Goal: Navigation & Orientation: Find specific page/section

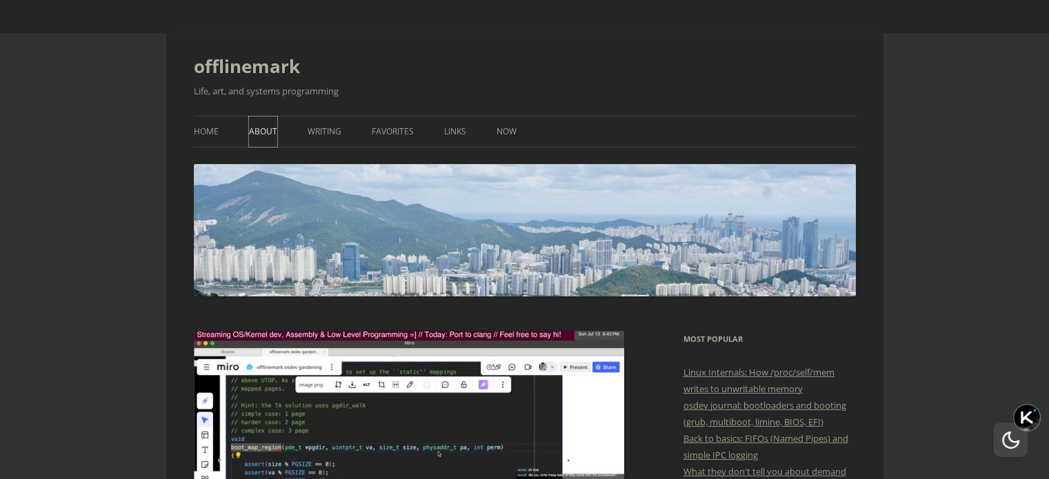
click at [250, 128] on link "About" at bounding box center [263, 132] width 28 height 30
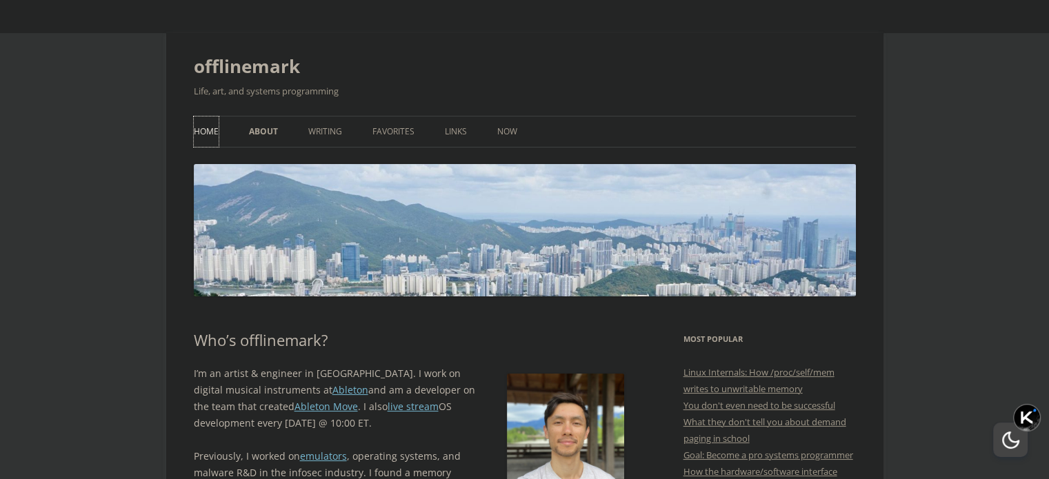
click at [206, 126] on link "Home" at bounding box center [206, 132] width 25 height 30
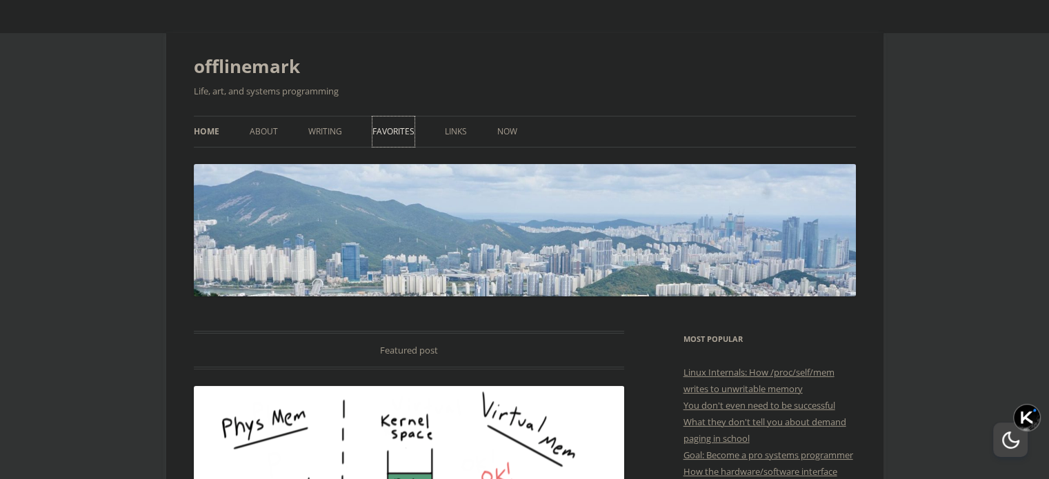
click at [392, 126] on link "Favorites" at bounding box center [393, 132] width 42 height 30
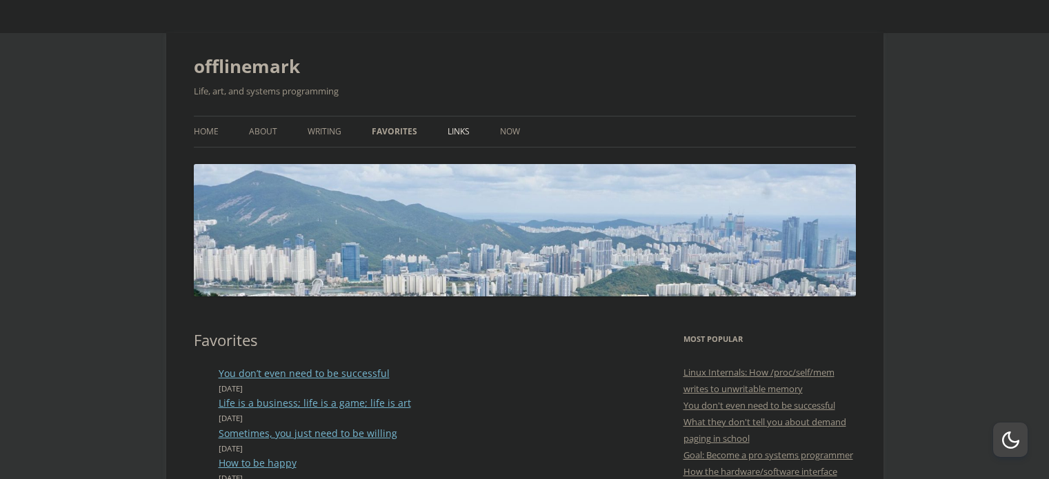
click at [454, 128] on link "Links" at bounding box center [458, 132] width 22 height 30
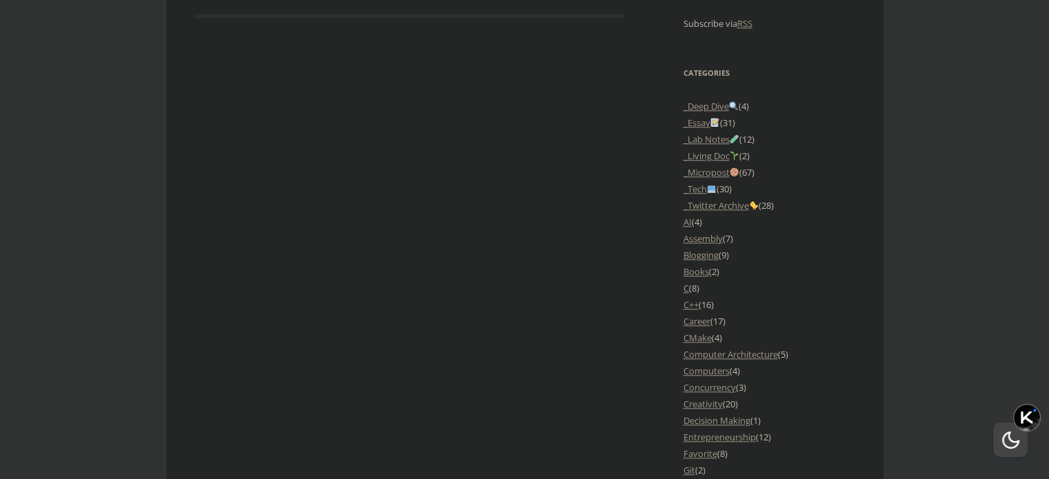
scroll to position [1241, 0]
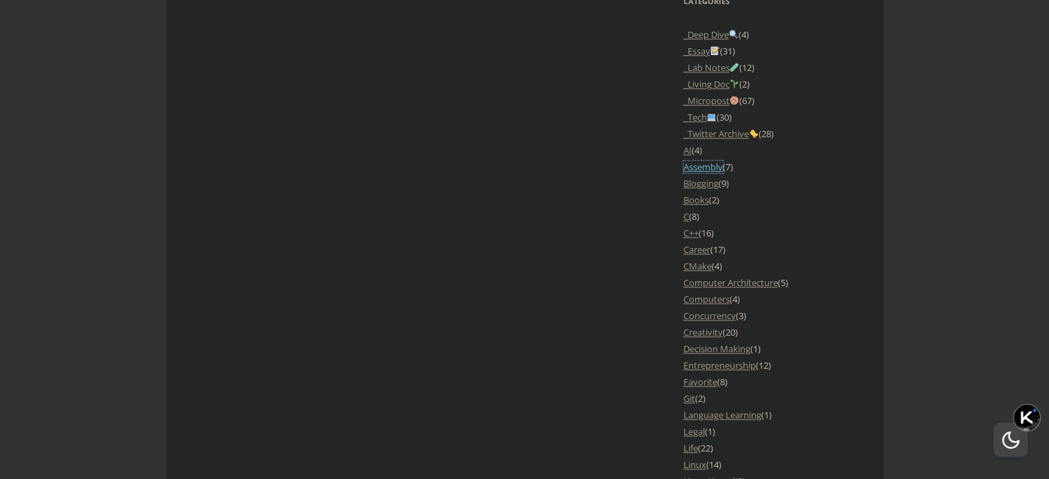
click at [709, 173] on link "Assembly" at bounding box center [702, 167] width 39 height 12
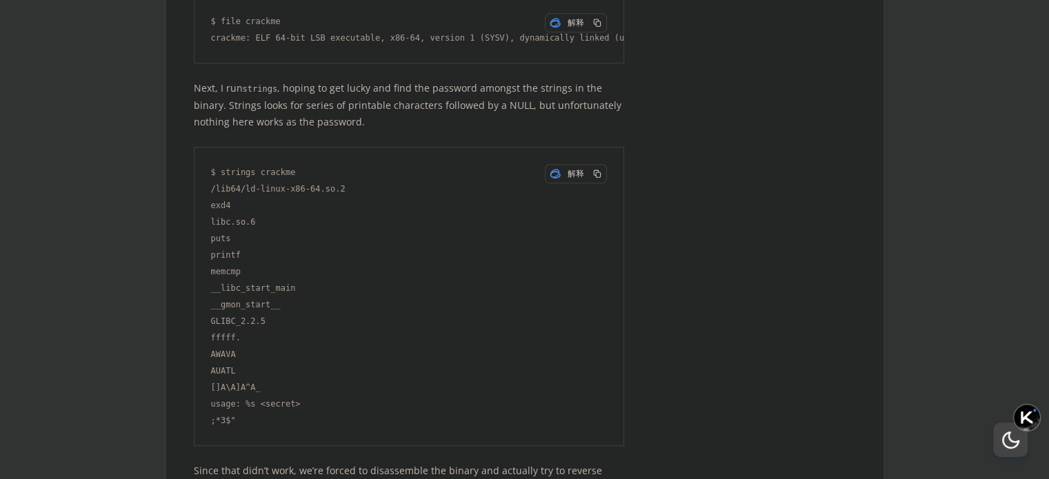
scroll to position [6067, 0]
